Goal: Transaction & Acquisition: Purchase product/service

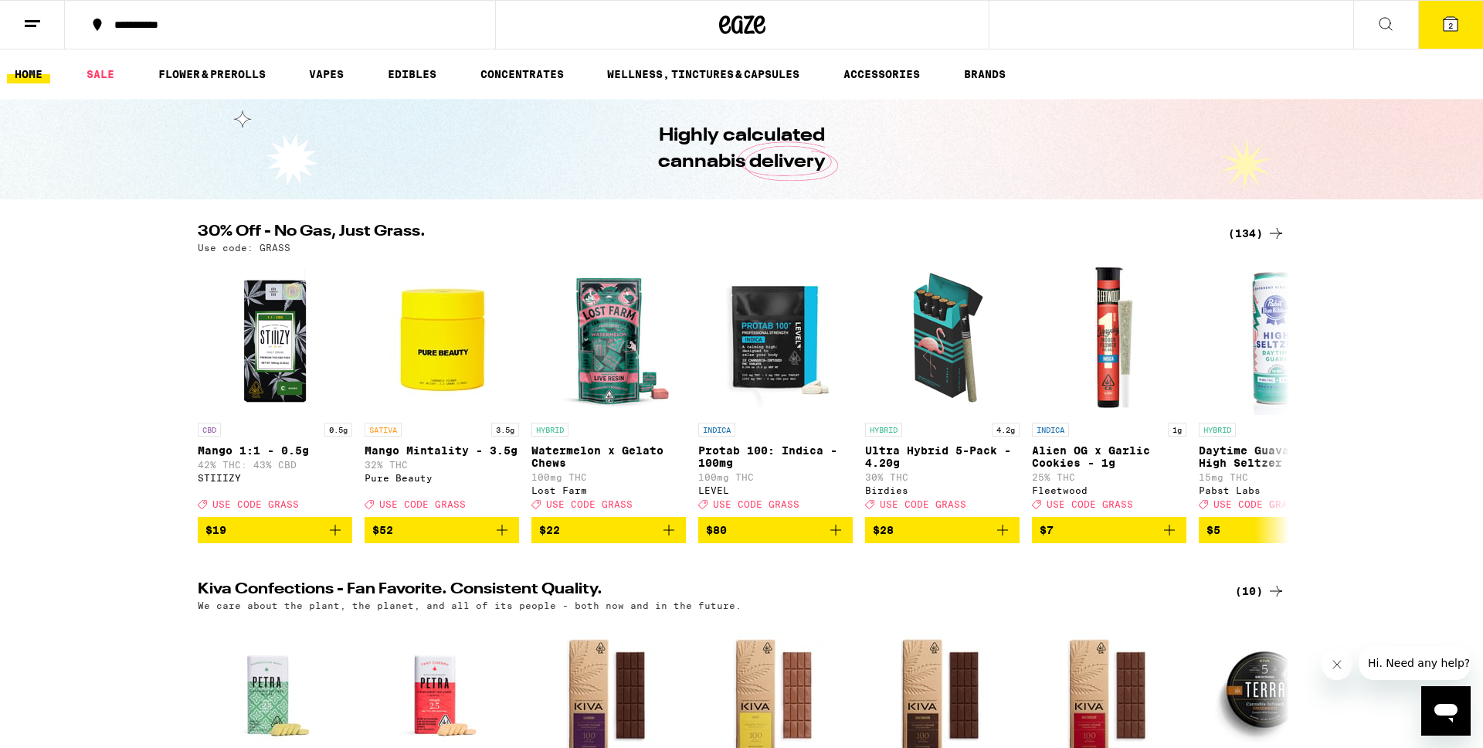
click at [1340, 369] on div "30% Off - No Gas, Just Grass. (134) Use code: GRASS CBD 0.5g Mango 1:1 - 0.5g 4…" at bounding box center [741, 383] width 1483 height 319
click at [1278, 405] on icon at bounding box center [1276, 401] width 19 height 19
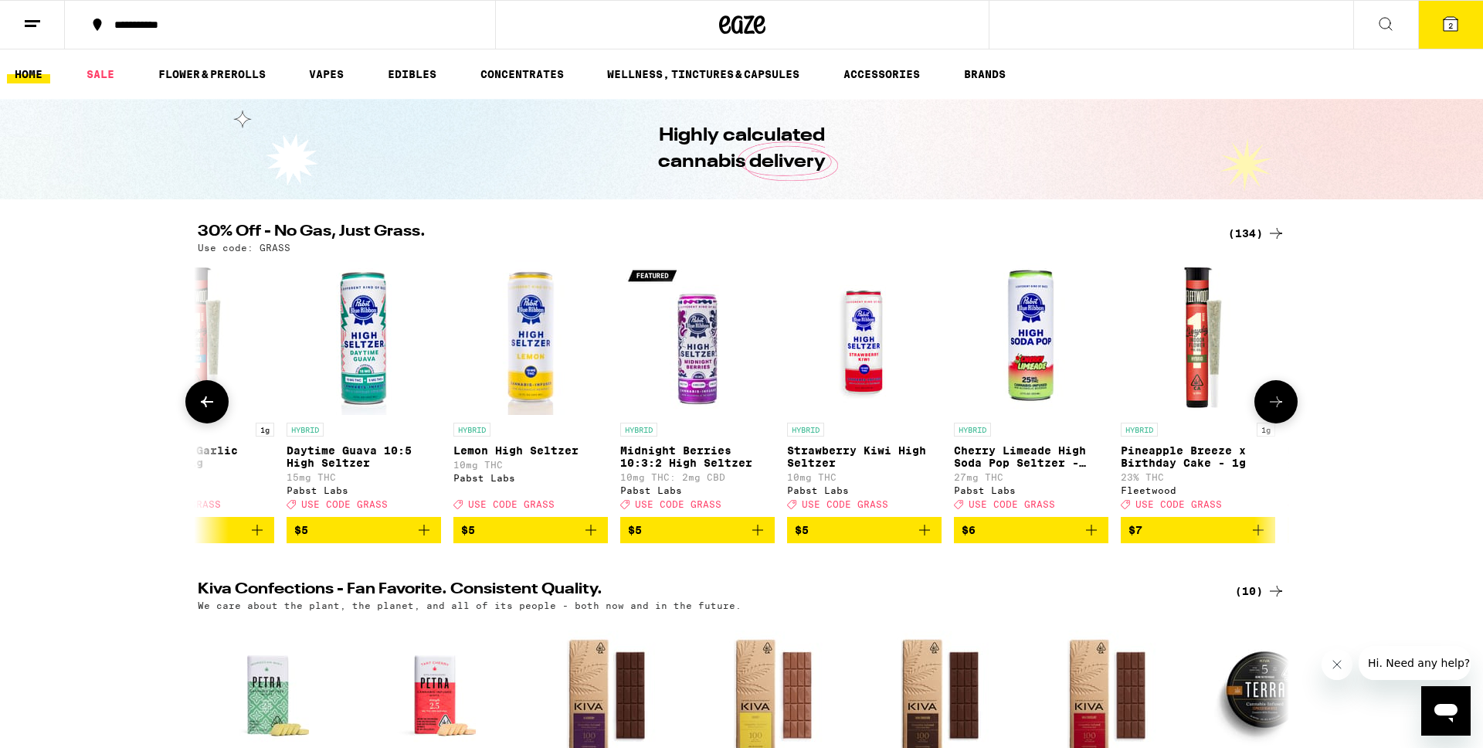
scroll to position [0, 919]
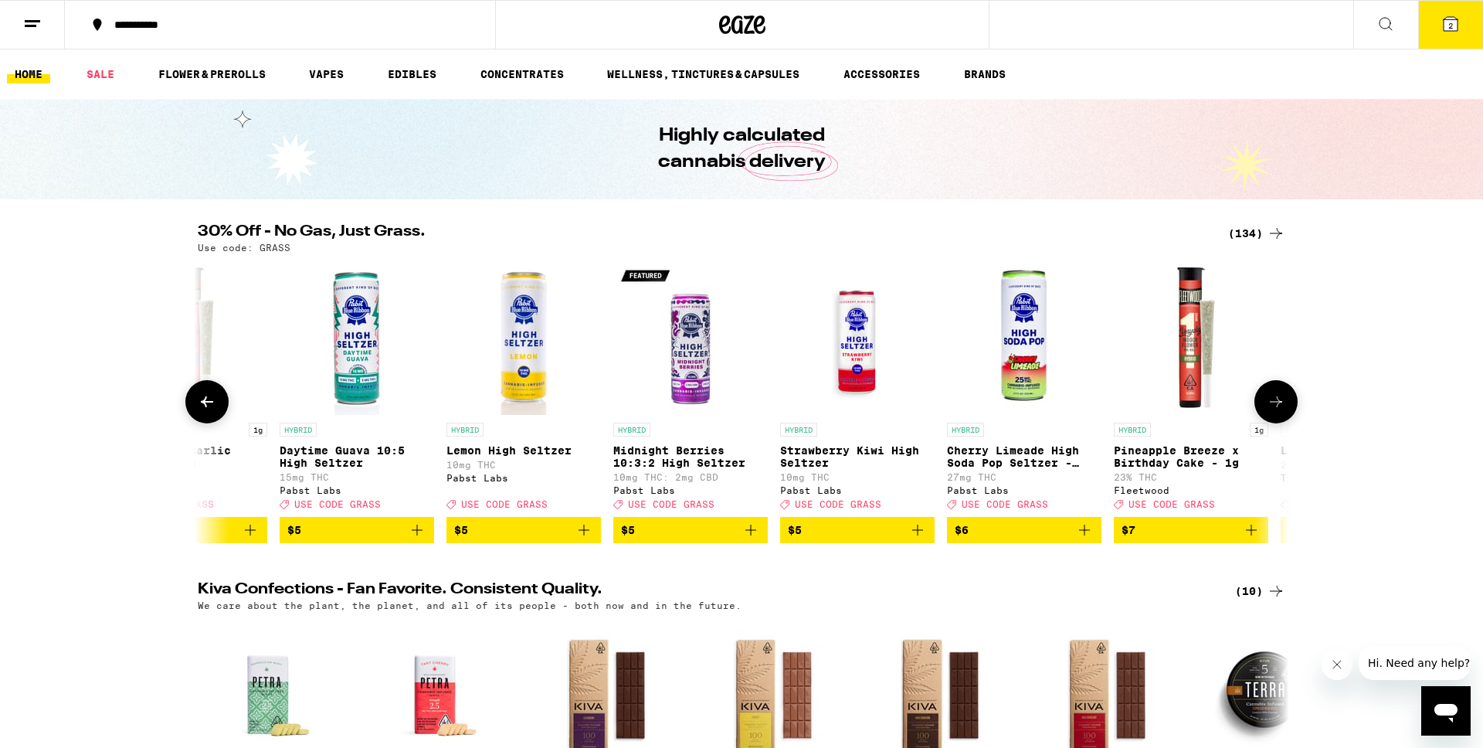
click at [1278, 405] on icon at bounding box center [1276, 401] width 19 height 19
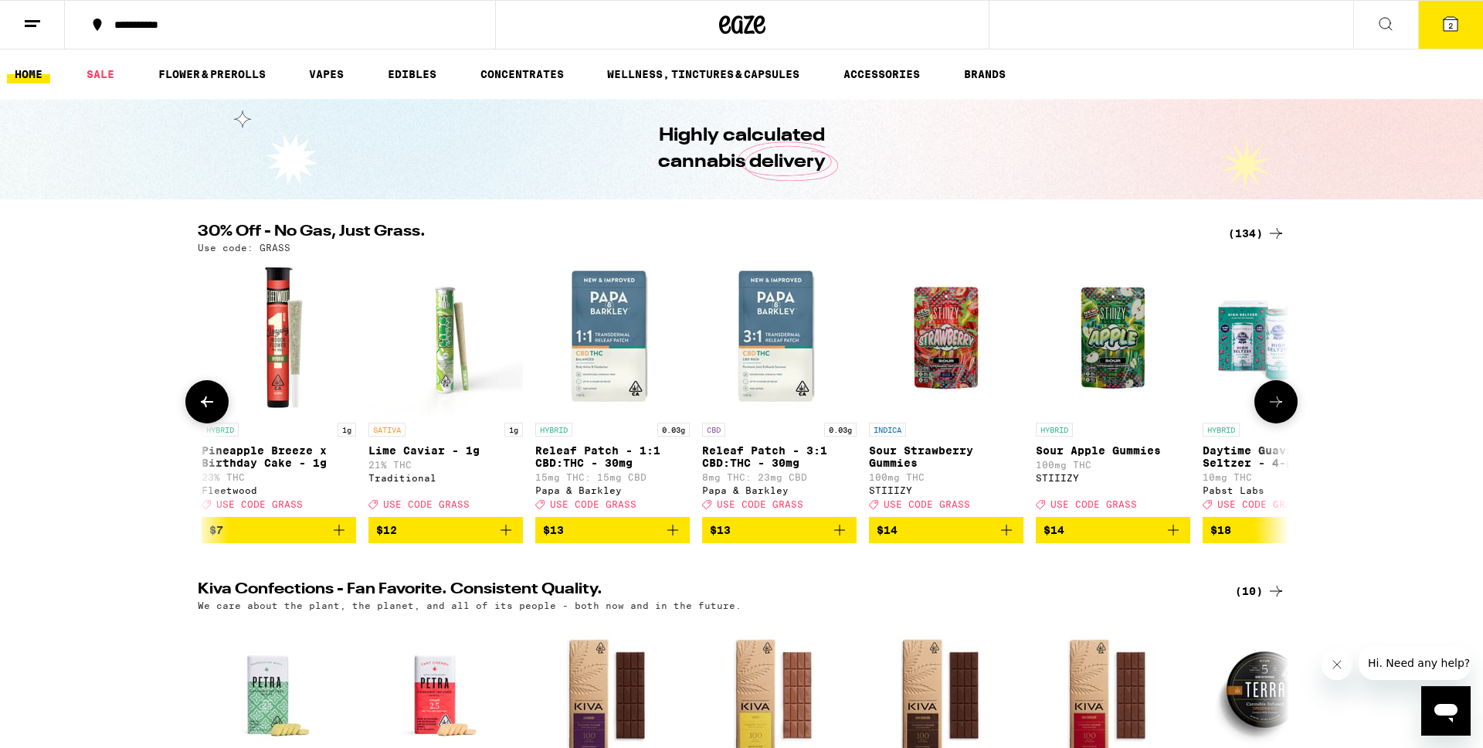
scroll to position [0, 1838]
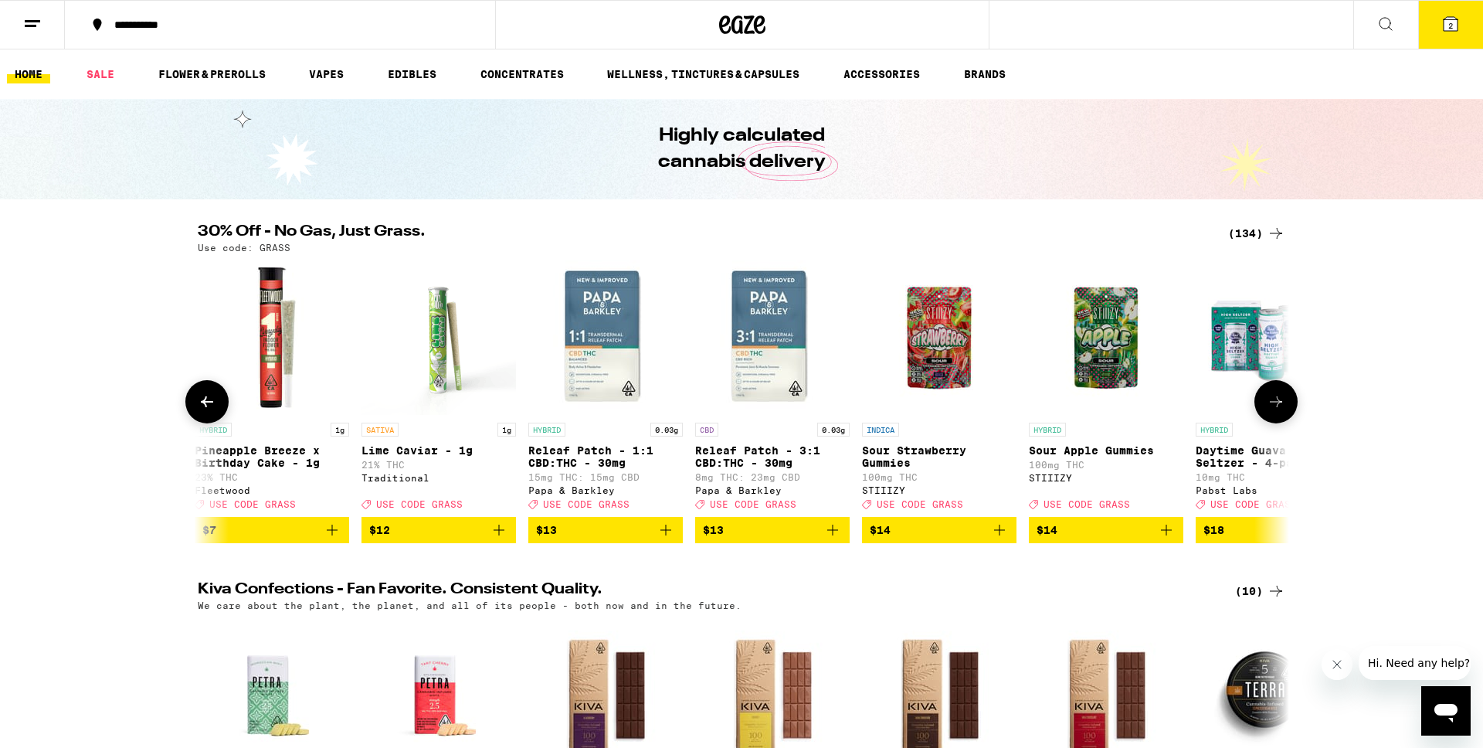
click at [1278, 405] on icon at bounding box center [1276, 401] width 19 height 19
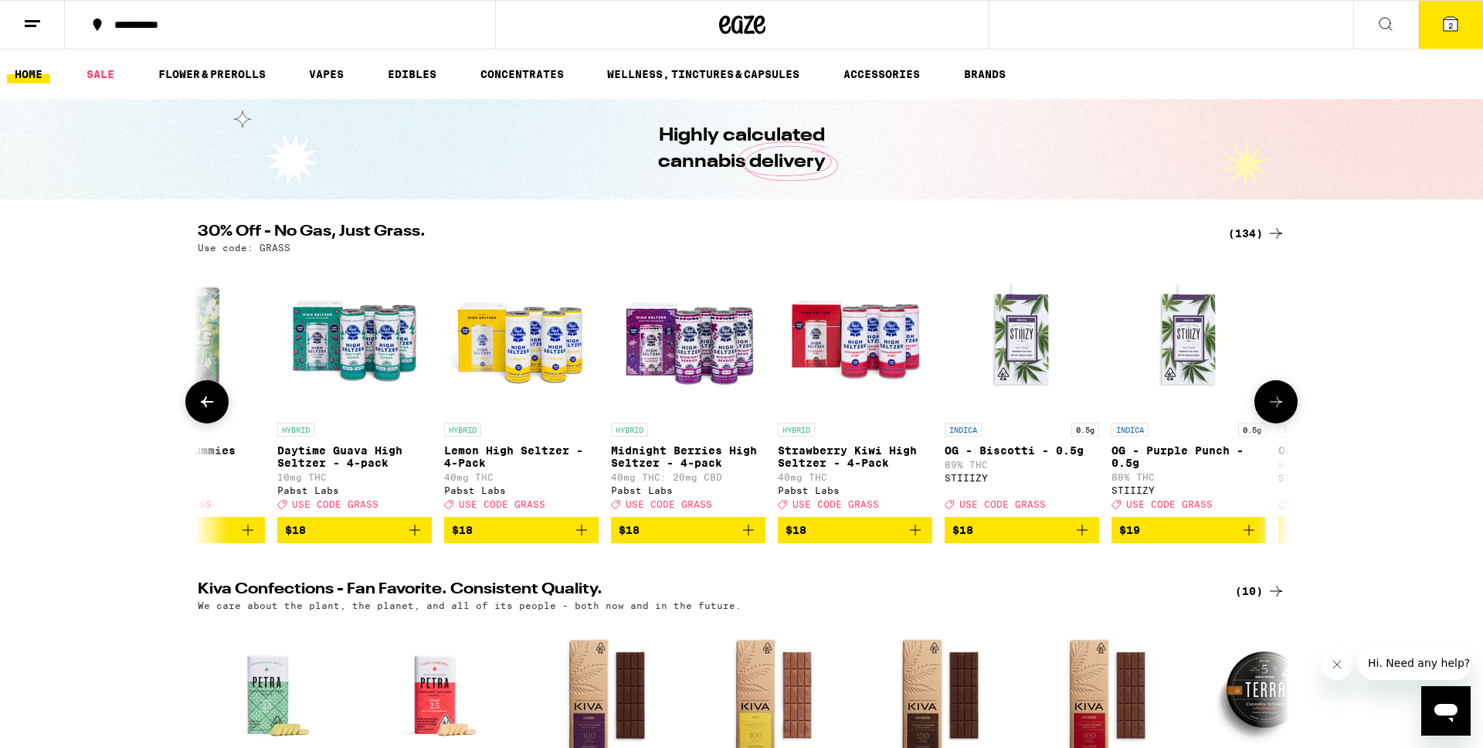
click at [1278, 405] on icon at bounding box center [1276, 401] width 19 height 19
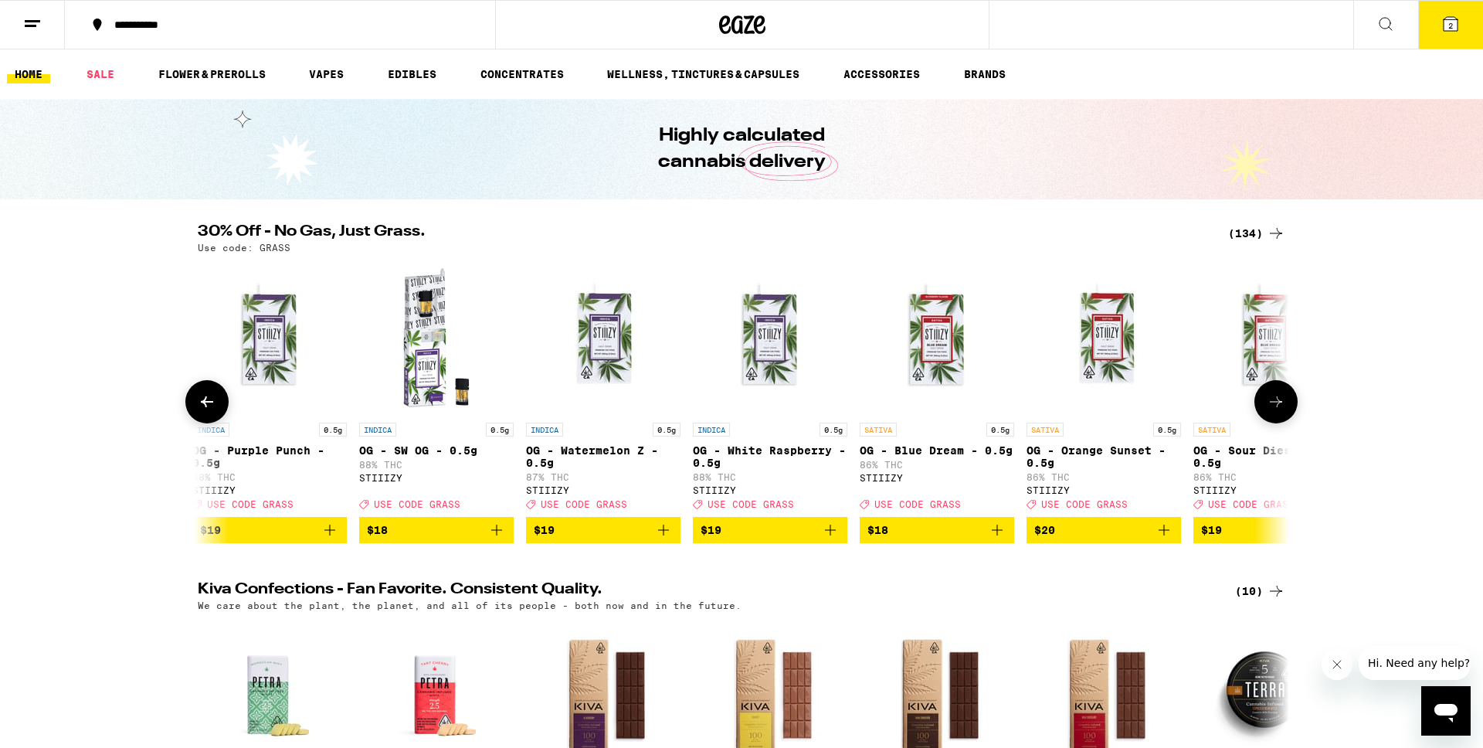
click at [1278, 405] on icon at bounding box center [1276, 401] width 19 height 19
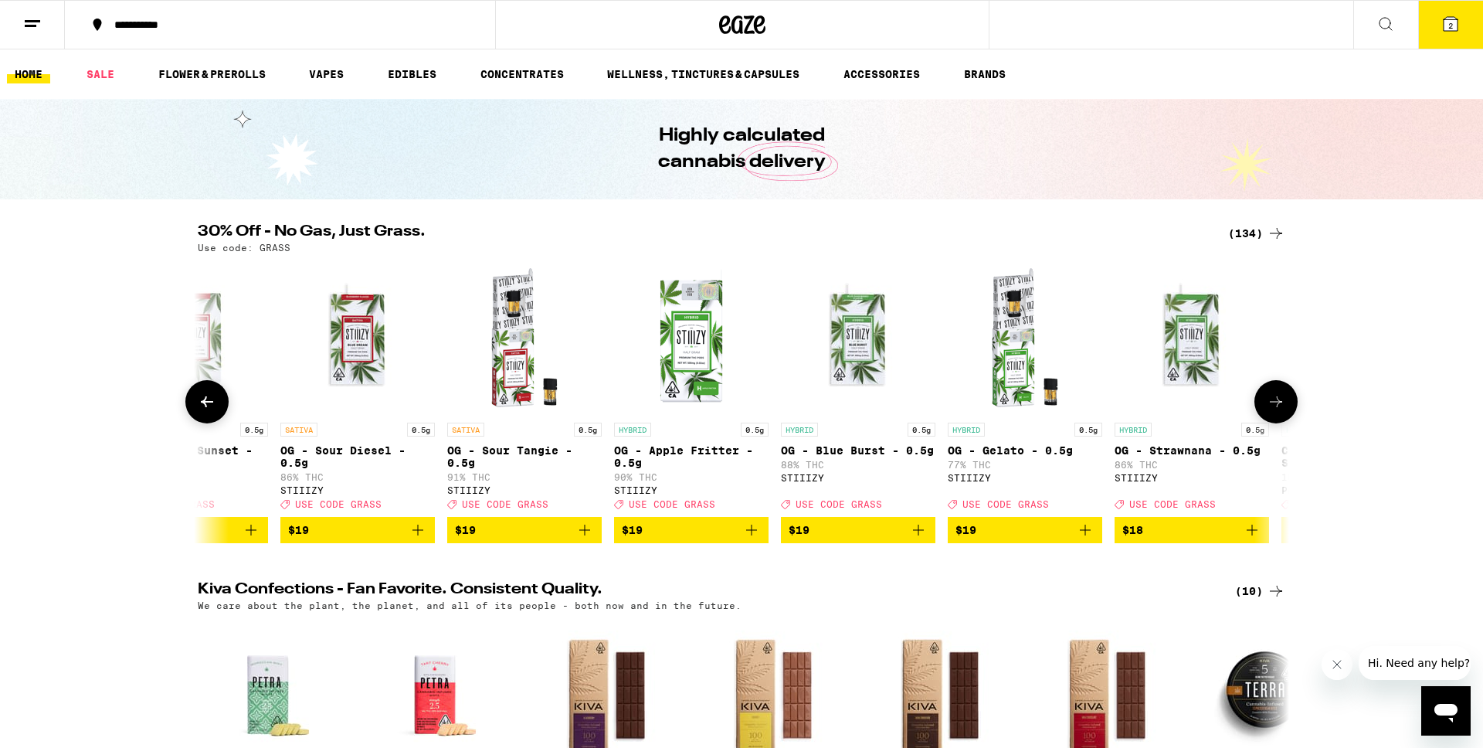
click at [1278, 405] on icon at bounding box center [1276, 401] width 19 height 19
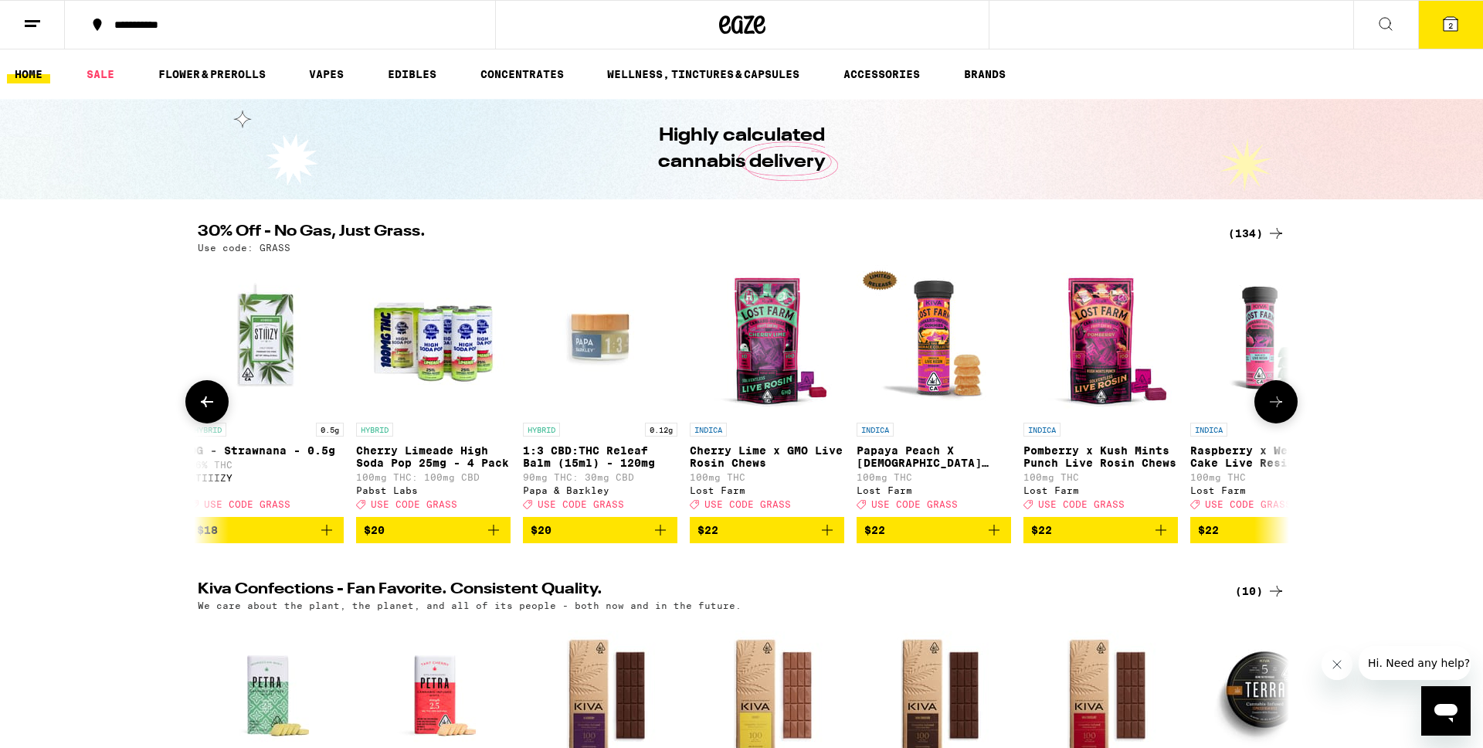
click at [1278, 405] on icon at bounding box center [1276, 401] width 19 height 19
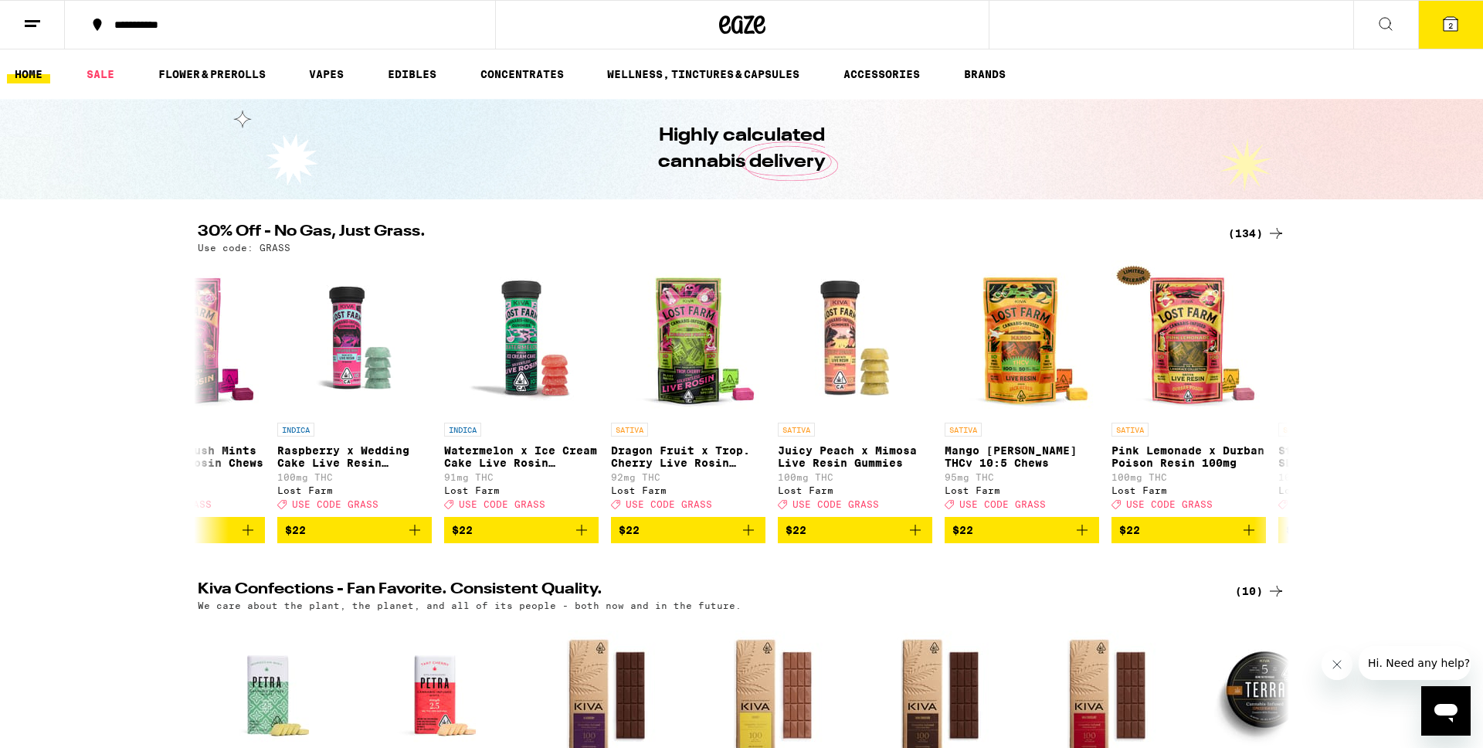
scroll to position [0, 6433]
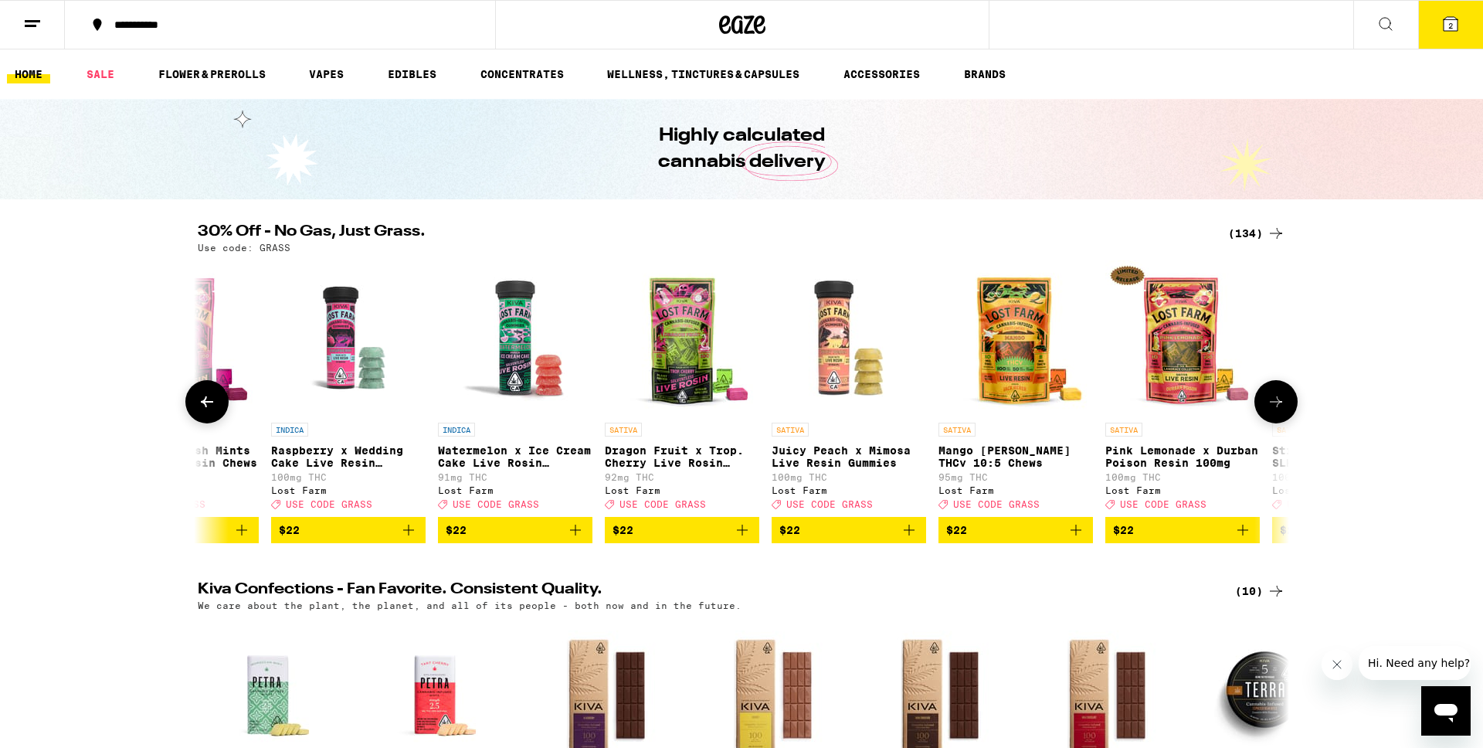
click at [1287, 415] on button at bounding box center [1275, 401] width 43 height 43
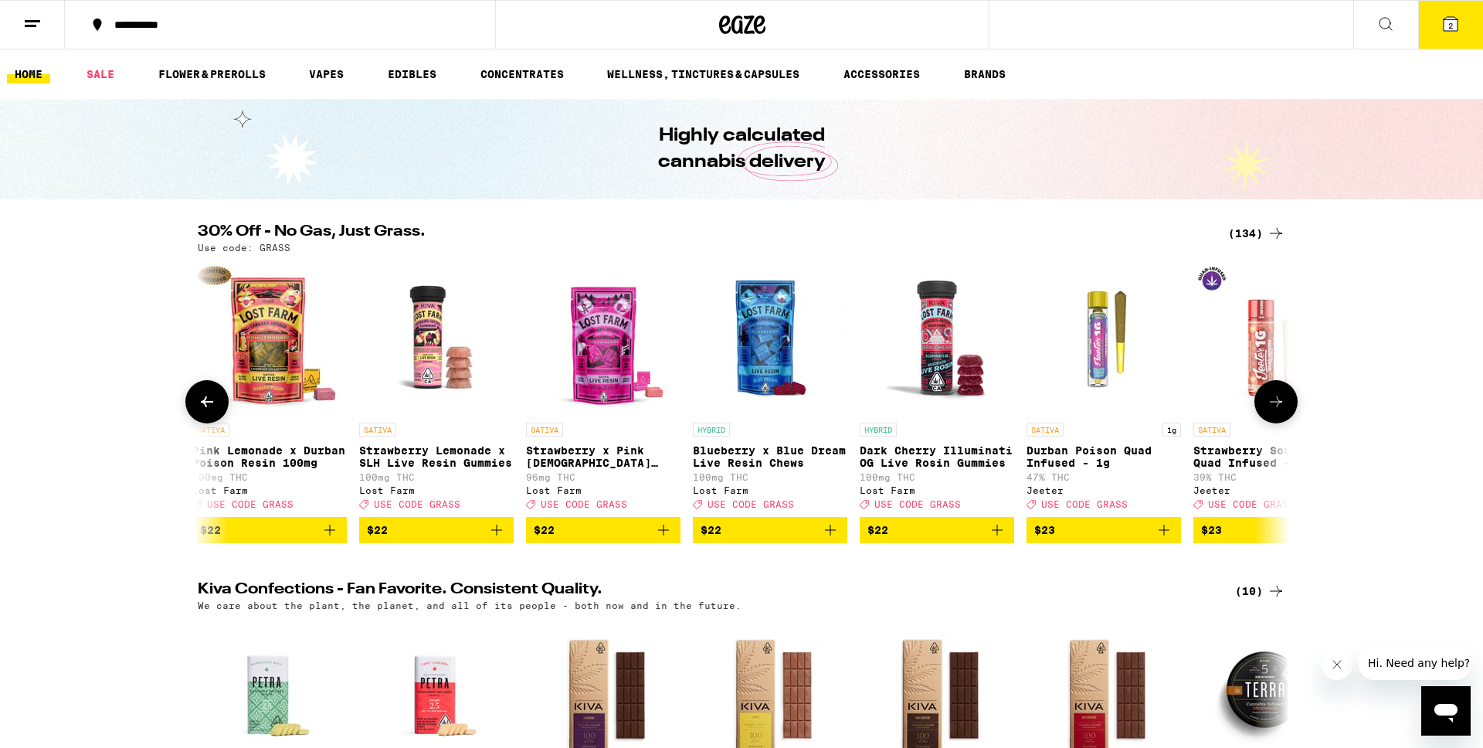
scroll to position [0, 7352]
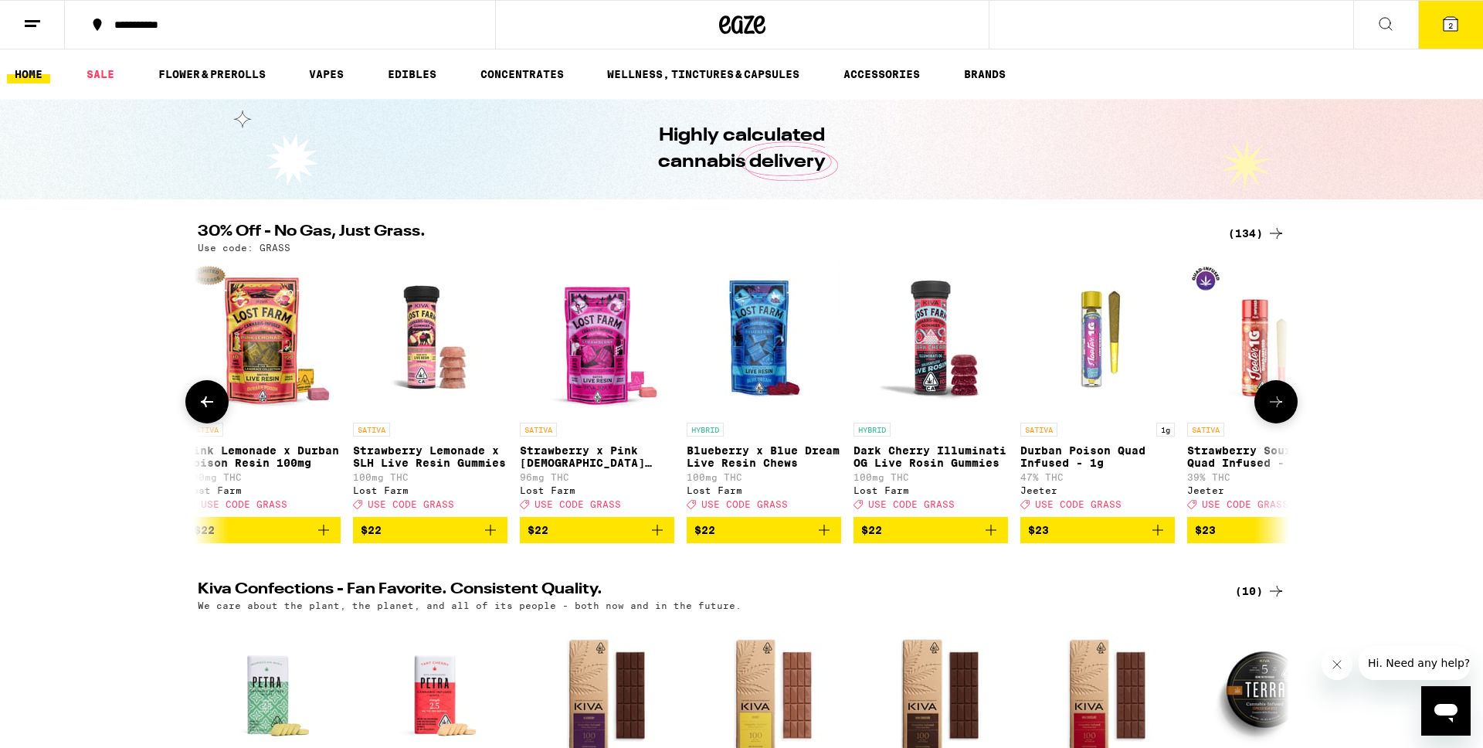
click at [1287, 415] on button at bounding box center [1275, 401] width 43 height 43
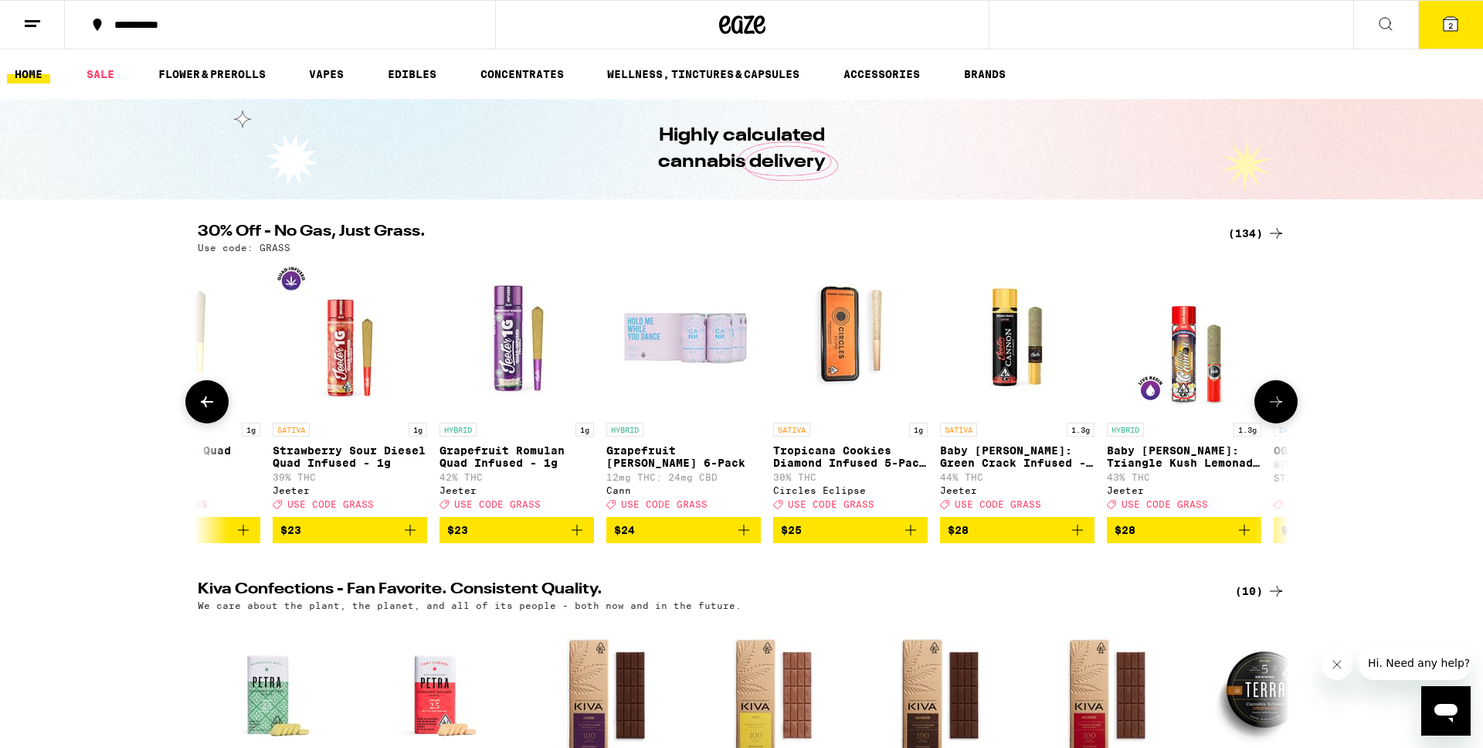
scroll to position [0, 8271]
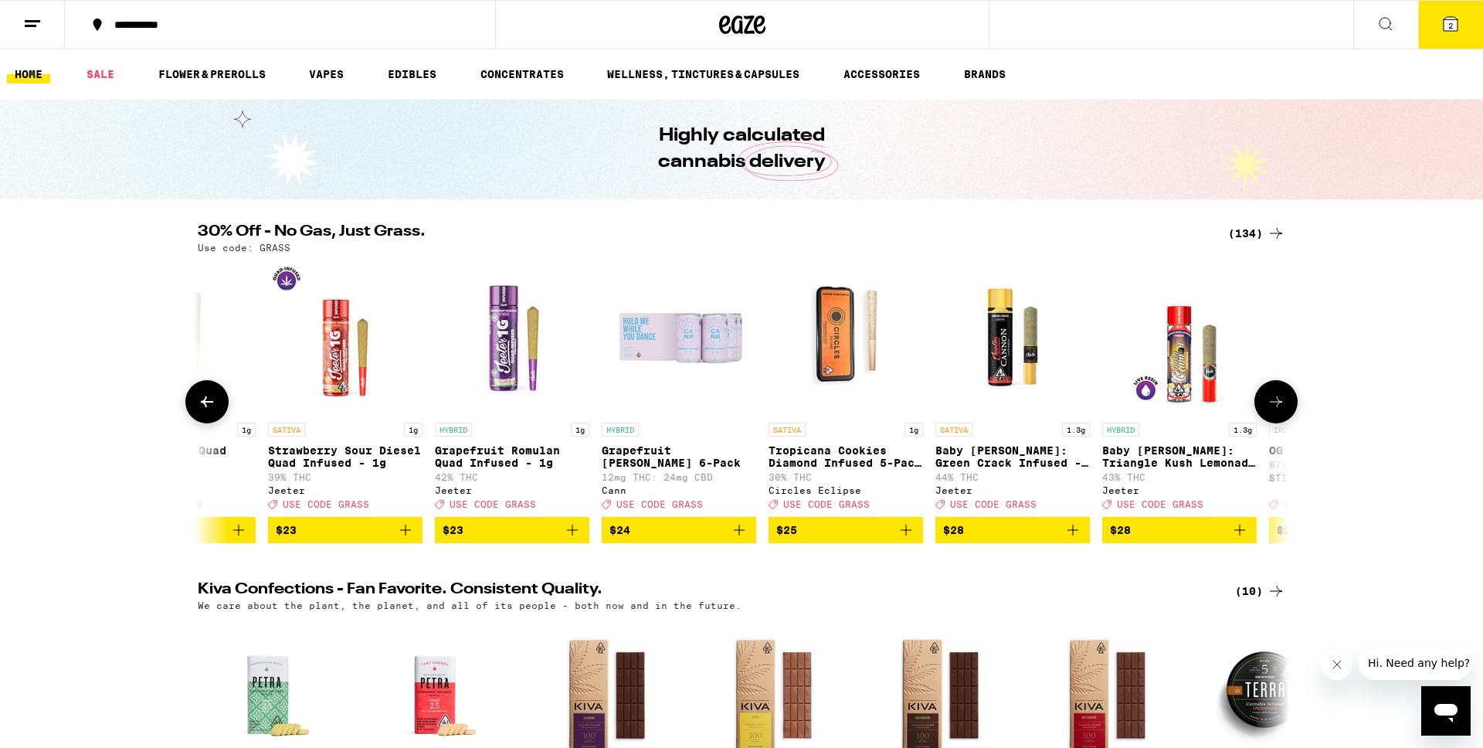
click at [1287, 415] on button at bounding box center [1275, 401] width 43 height 43
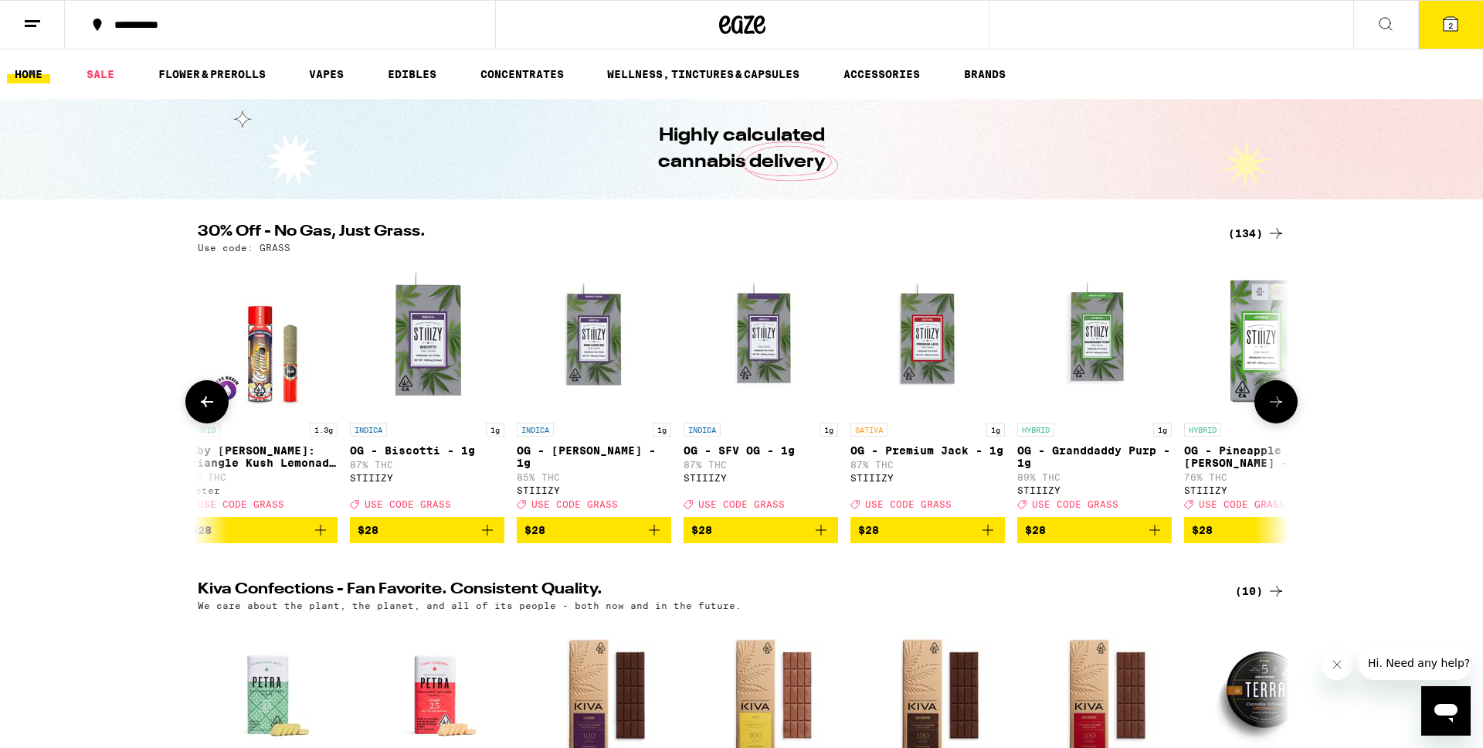
click at [1287, 415] on button at bounding box center [1275, 401] width 43 height 43
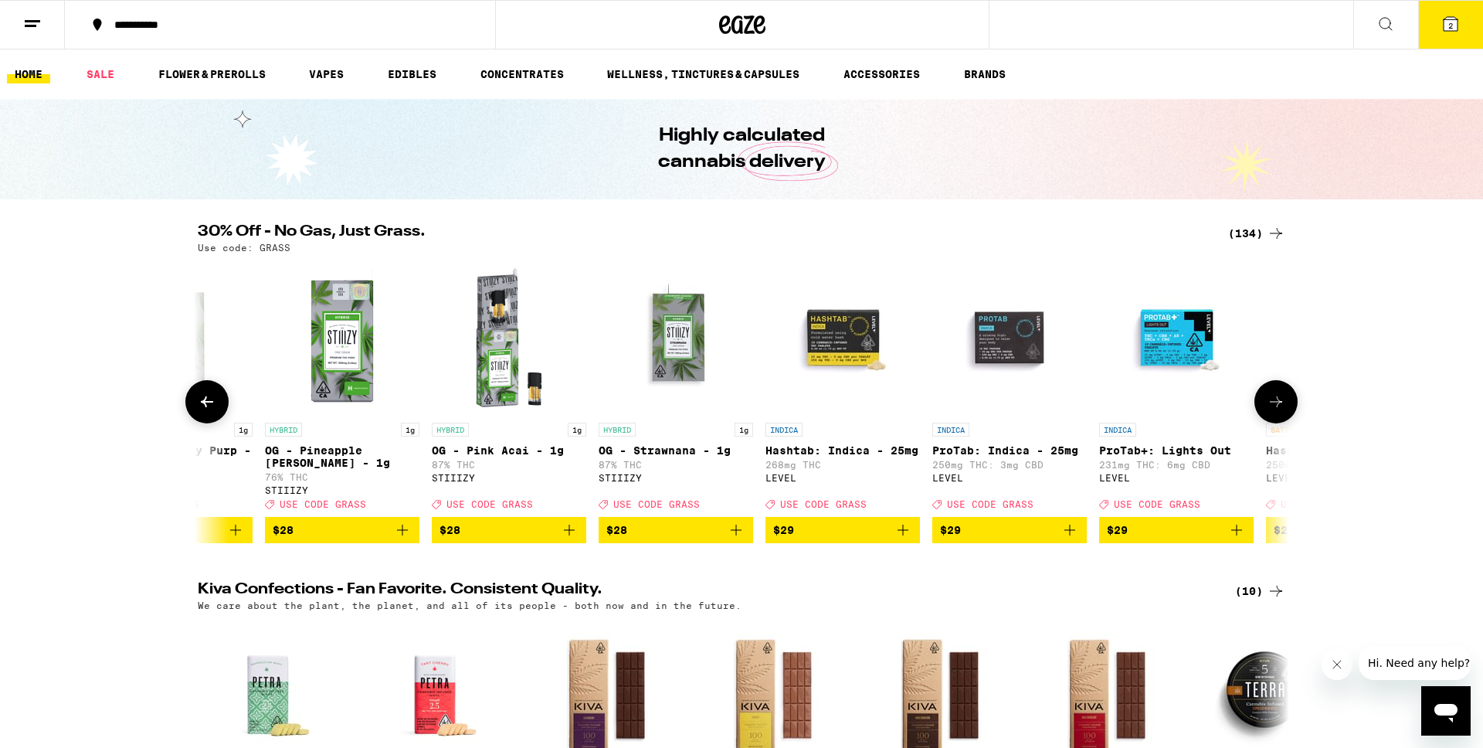
click at [1287, 415] on button at bounding box center [1275, 401] width 43 height 43
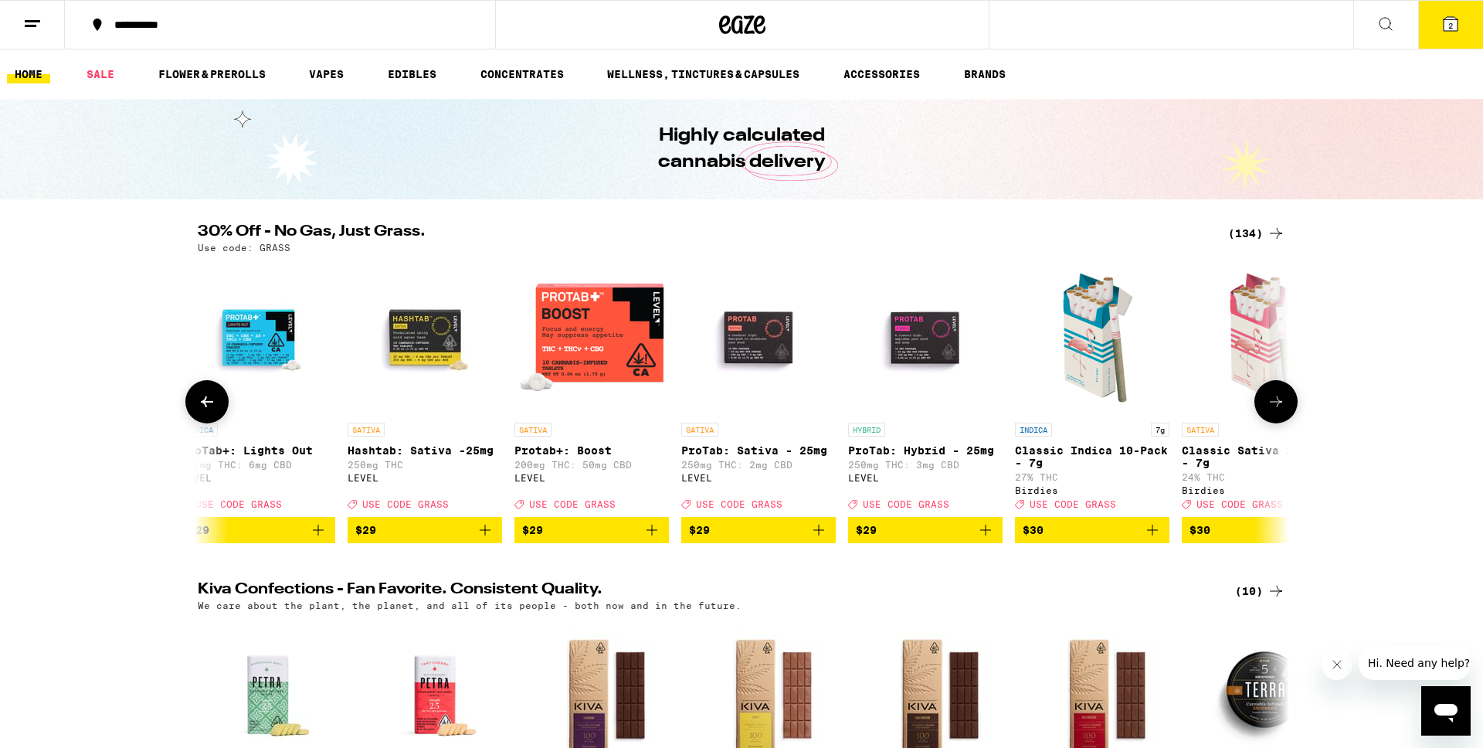
scroll to position [0, 11029]
click at [1287, 415] on button at bounding box center [1275, 401] width 43 height 43
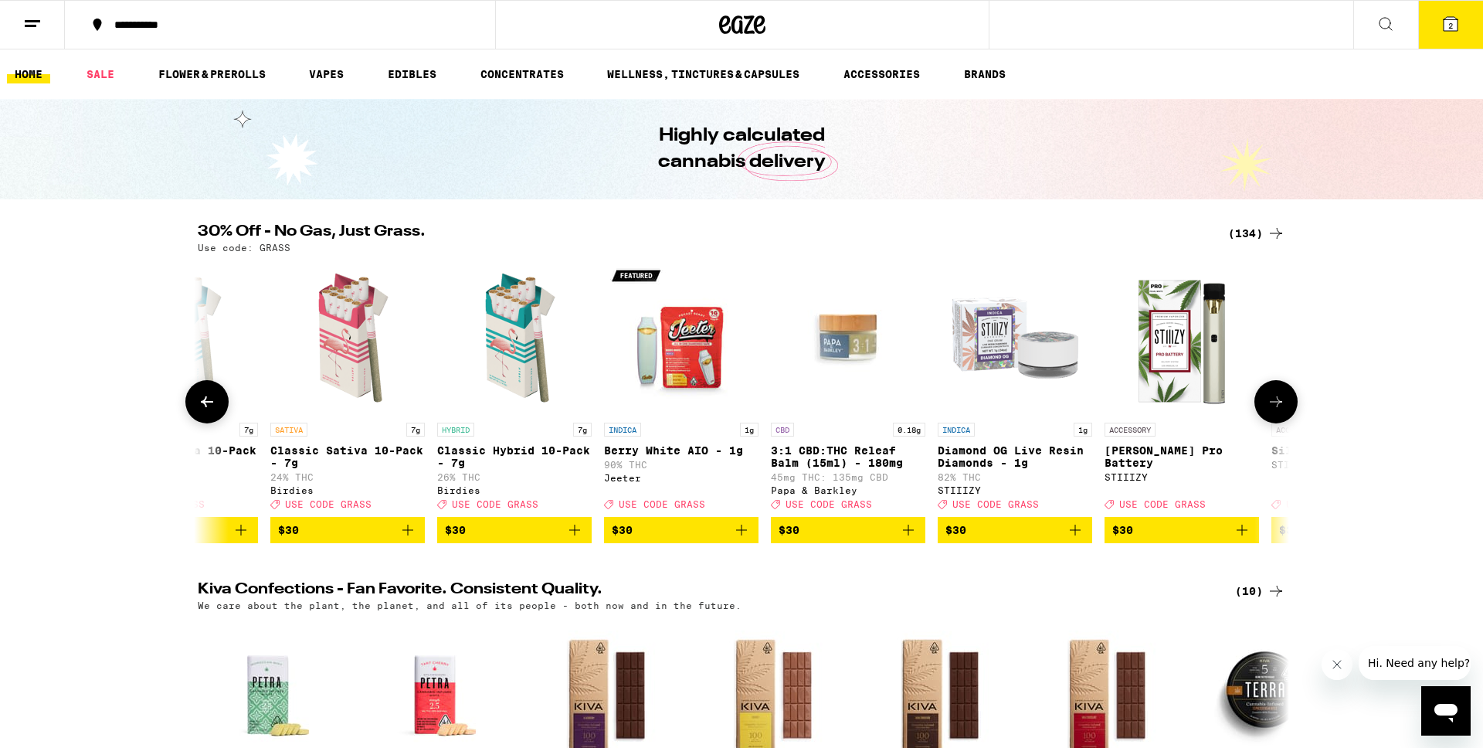
scroll to position [0, 11948]
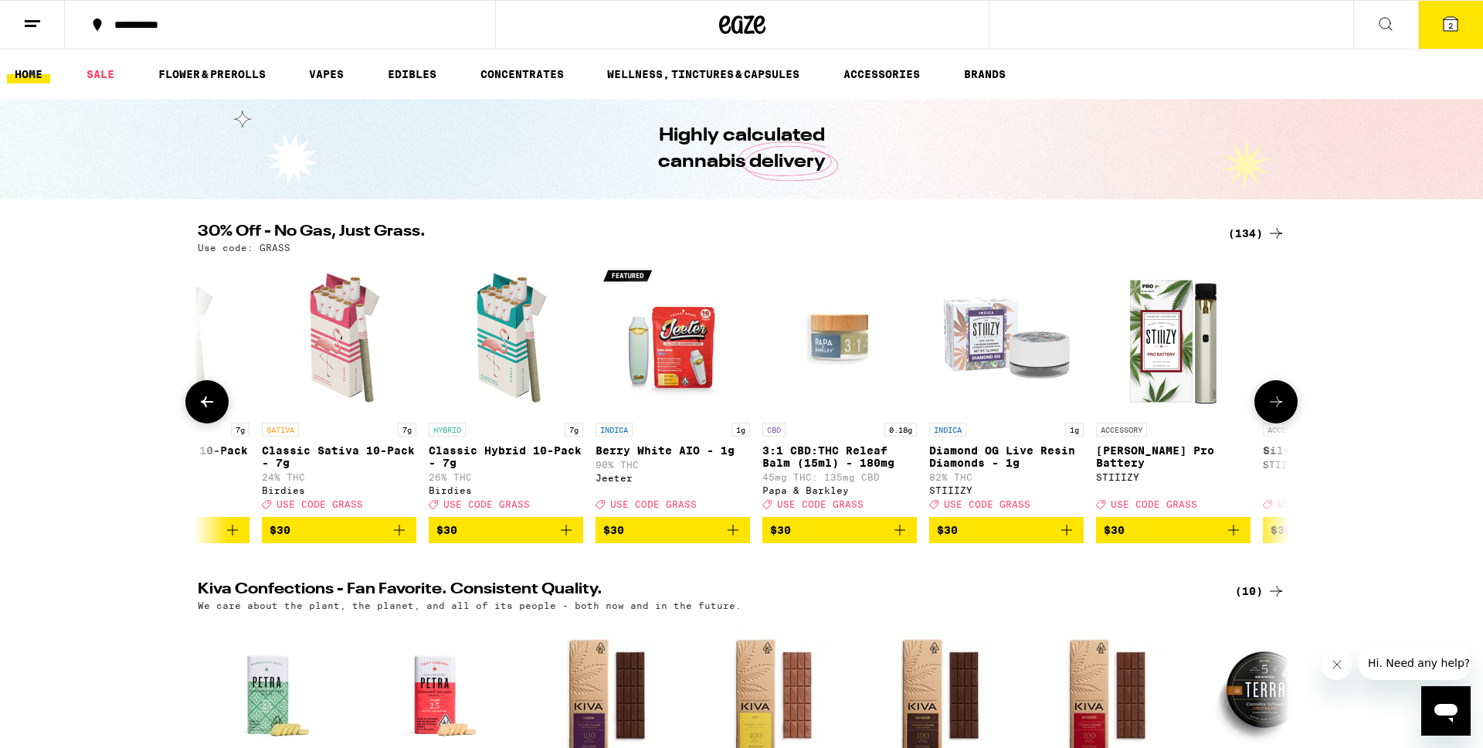
click at [1287, 415] on button at bounding box center [1275, 401] width 43 height 43
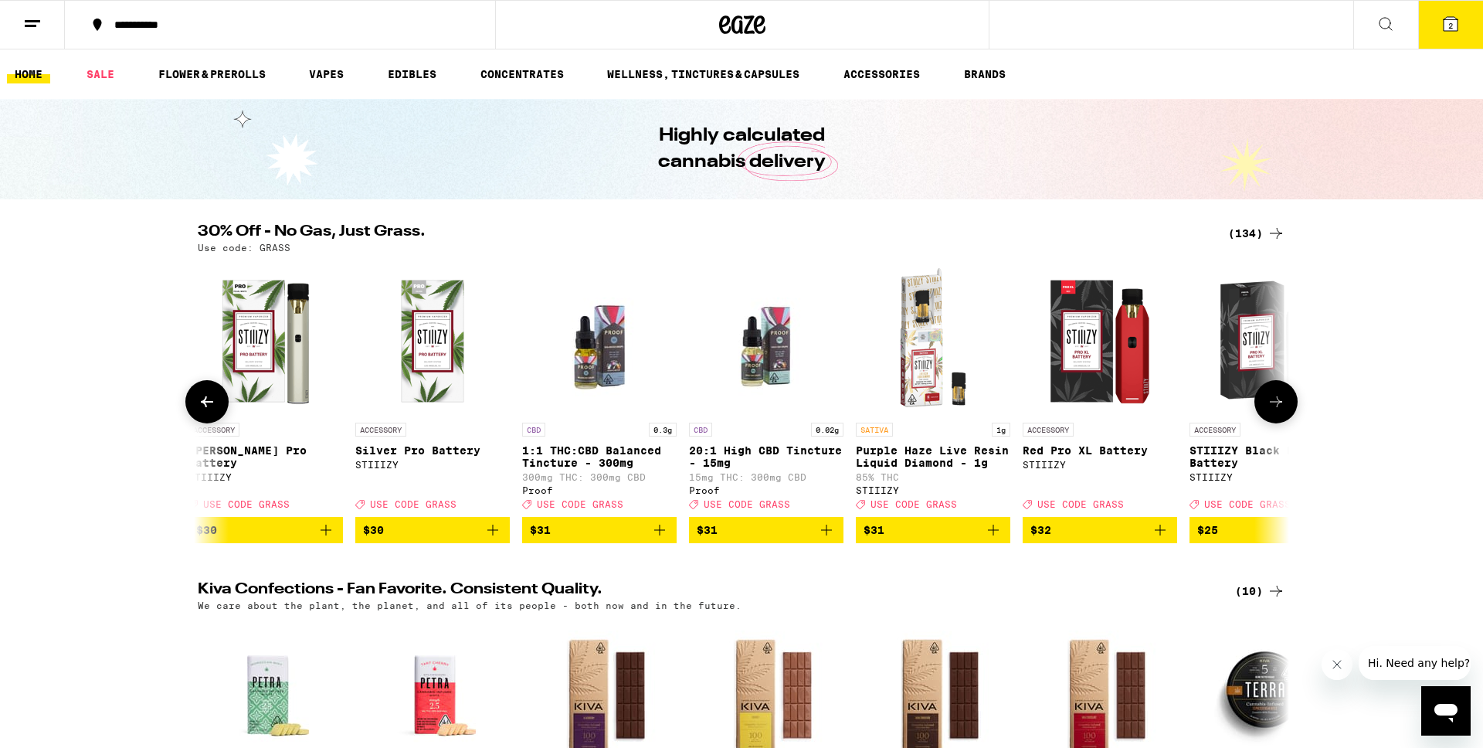
scroll to position [0, 12867]
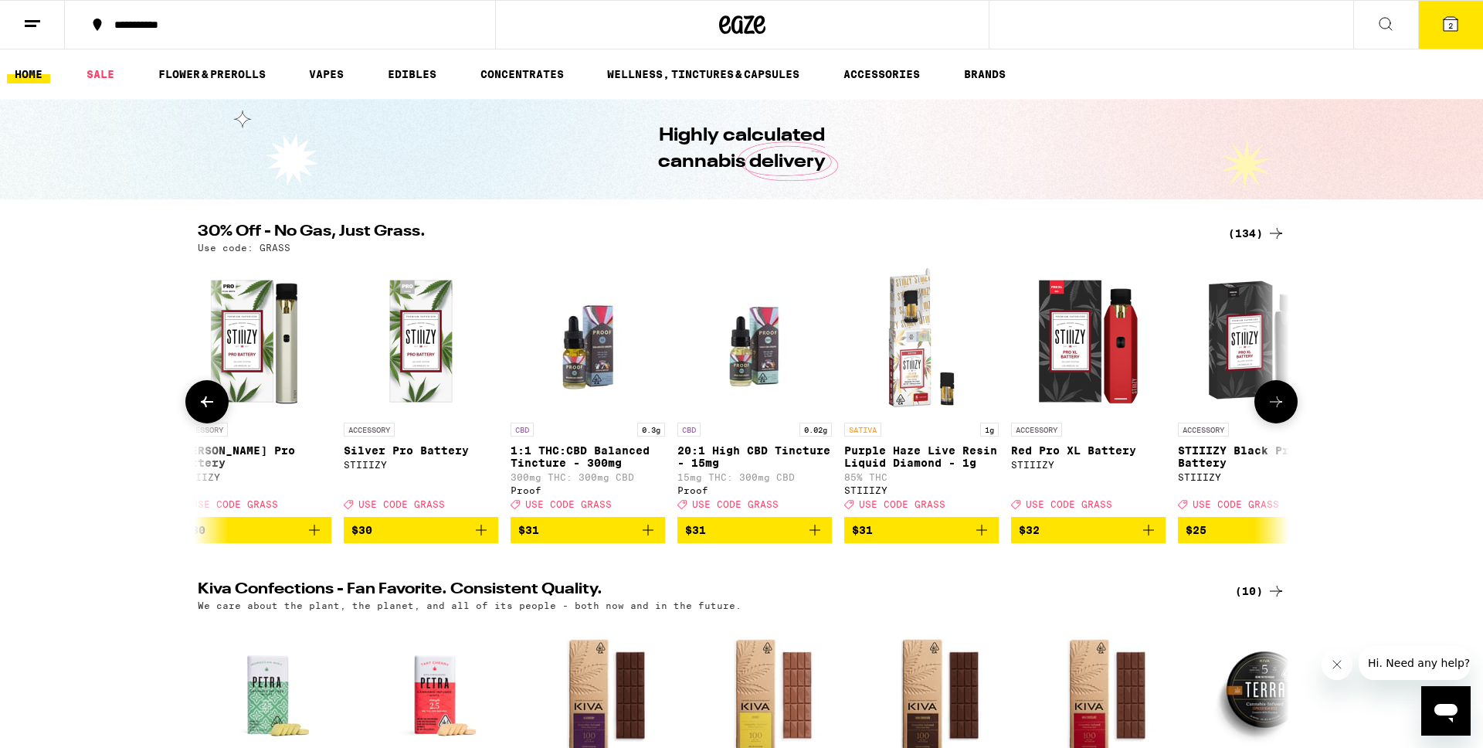
click at [1287, 415] on button at bounding box center [1275, 401] width 43 height 43
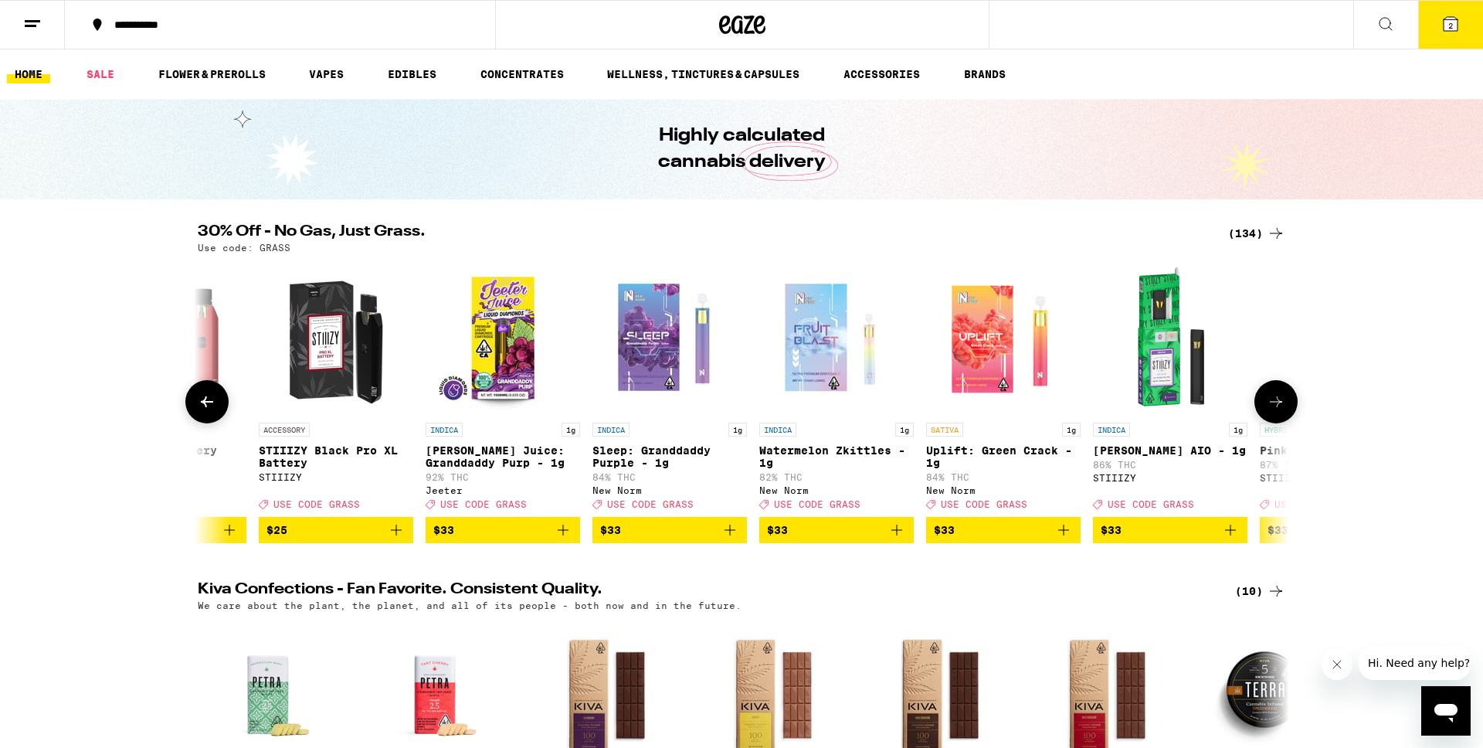
click at [1287, 415] on button at bounding box center [1275, 401] width 43 height 43
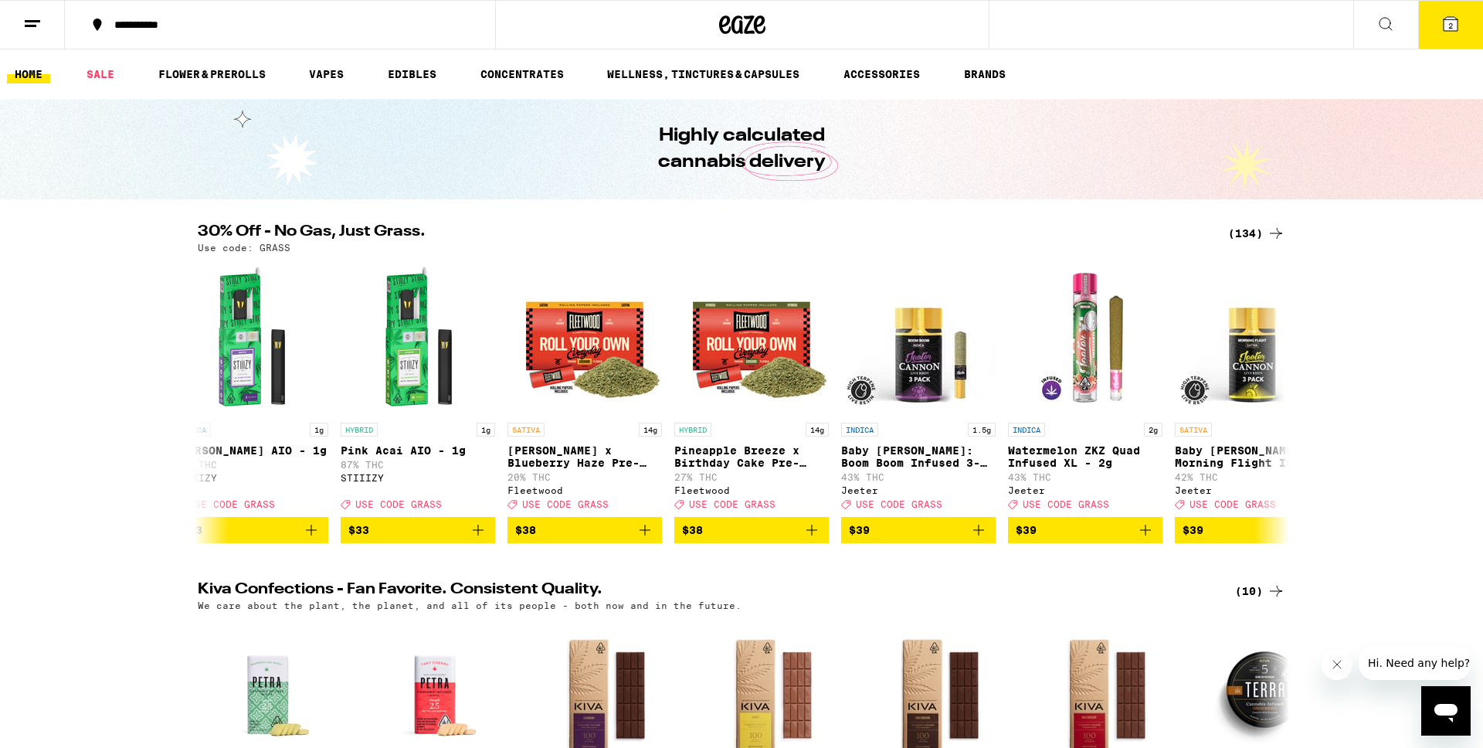
scroll to position [0, 14705]
